Goal: Find contact information: Find contact information

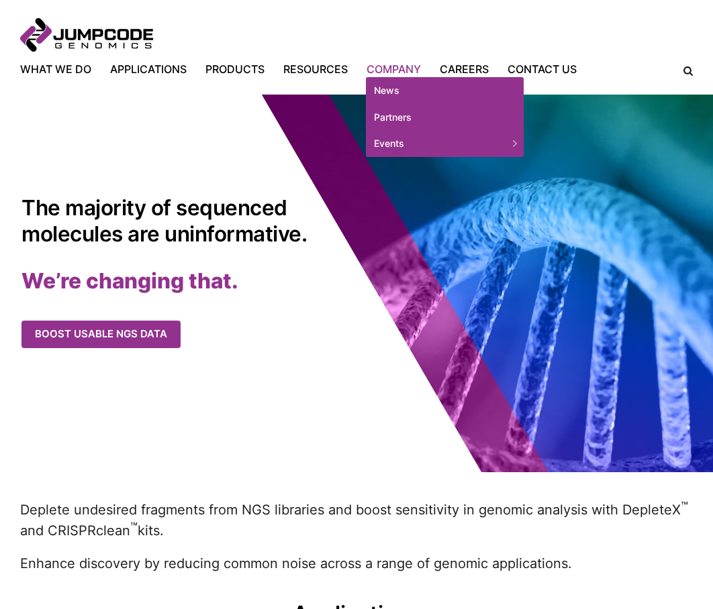
click at [409, 66] on link "Company" at bounding box center [393, 69] width 73 height 16
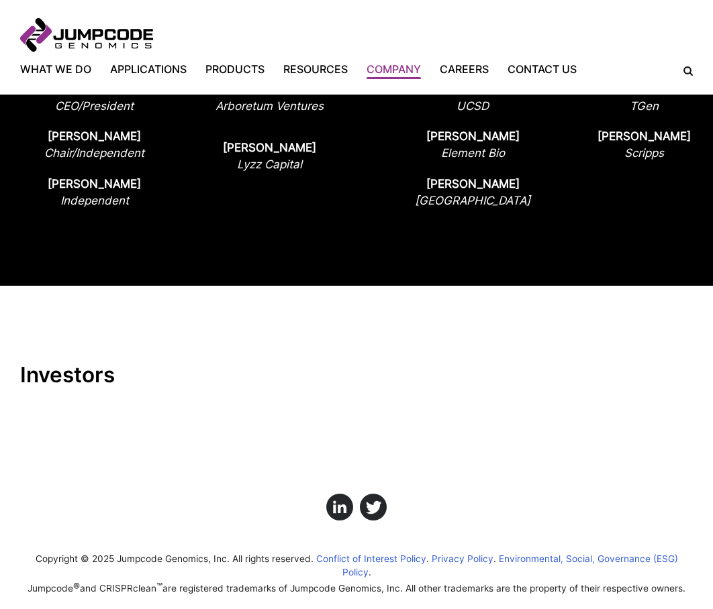
scroll to position [1345, 0]
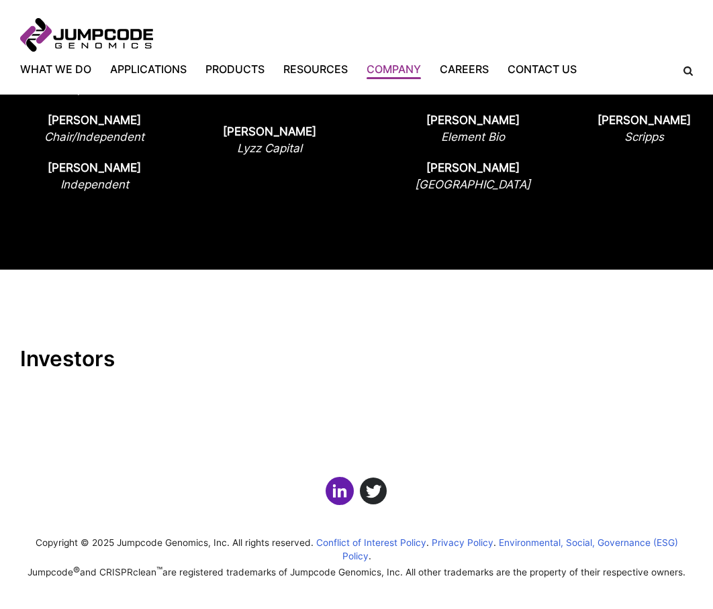
click at [345, 495] on link "Click here to view us on LinkedIn" at bounding box center [340, 491] width 28 height 28
